Goal: Information Seeking & Learning: Learn about a topic

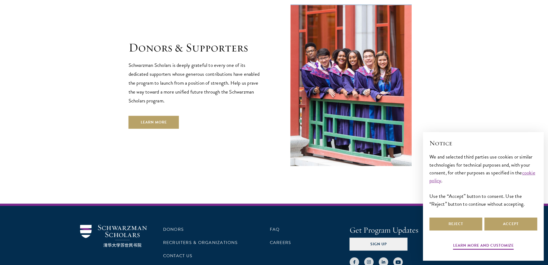
scroll to position [1604, 0]
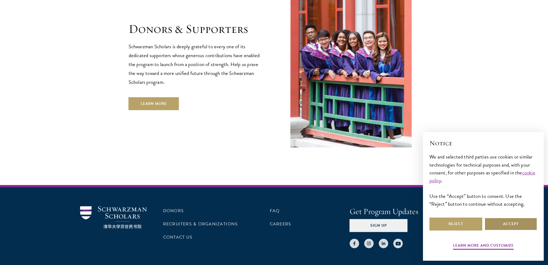
click at [510, 221] on button "Accept" at bounding box center [510, 223] width 53 height 13
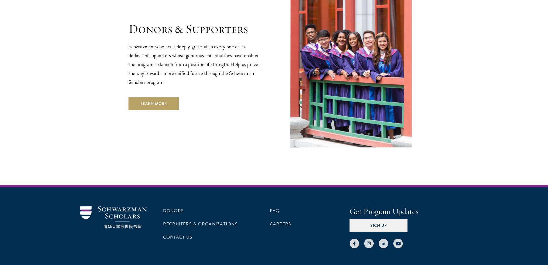
scroll to position [1614, 0]
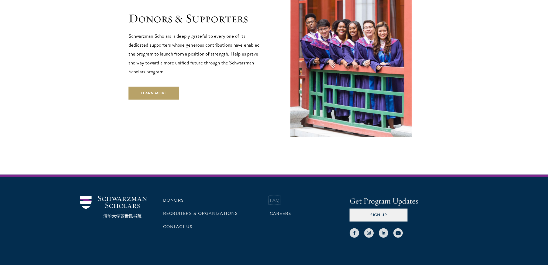
click at [273, 197] on link "FAQ" at bounding box center [275, 200] width 10 height 6
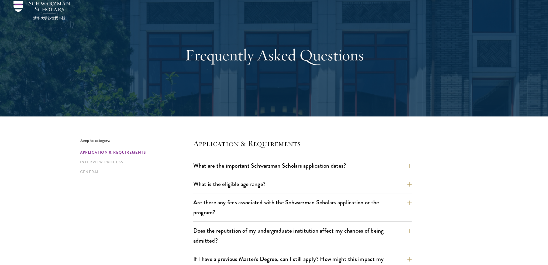
scroll to position [54, 0]
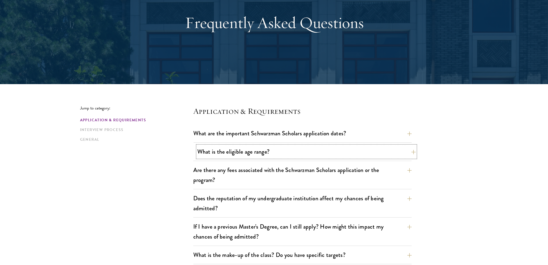
click at [349, 152] on button "What is the eligible age range?" at bounding box center [306, 152] width 218 height 12
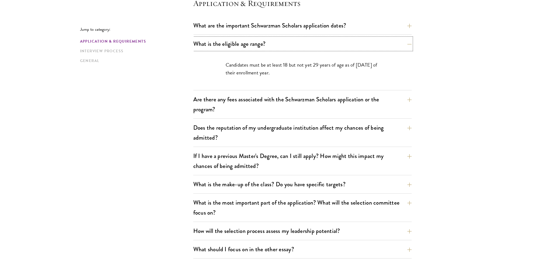
scroll to position [189, 0]
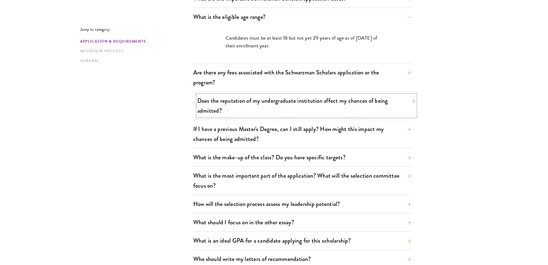
click at [369, 110] on button "Does the reputation of my undergraduate institution affect my chances of being …" at bounding box center [306, 106] width 218 height 22
